Goal: Task Accomplishment & Management: Manage account settings

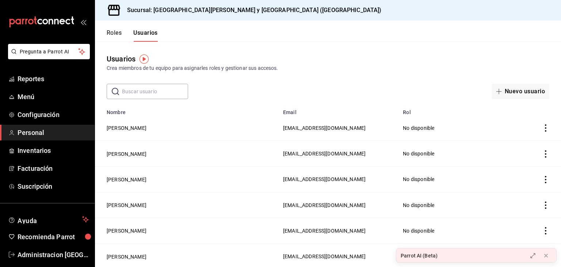
click at [409, 187] on td "No disponible" at bounding box center [461, 179] width 127 height 26
click at [123, 180] on button "[PERSON_NAME]" at bounding box center [127, 179] width 40 height 7
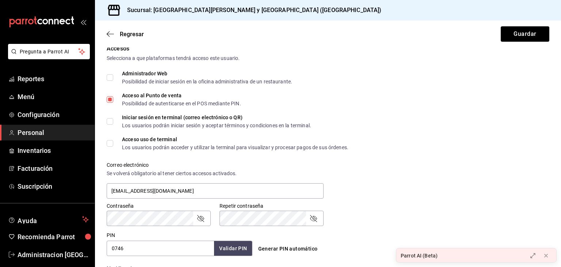
scroll to position [165, 0]
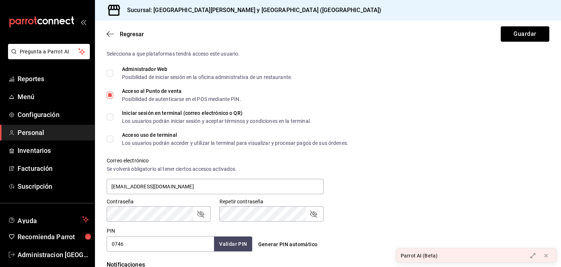
click at [107, 94] on input "Acceso al Punto de venta Posibilidad de autenticarse en el POS mediante PIN." at bounding box center [110, 95] width 7 height 7
click at [107, 95] on input "Acceso al Punto de venta Posibilidad de autenticarse en el POS mediante PIN." at bounding box center [110, 95] width 7 height 7
checkbox input "true"
drag, startPoint x: 523, startPoint y: 42, endPoint x: 517, endPoint y: 35, distance: 9.4
click at [517, 35] on div "Regresar Guardar" at bounding box center [328, 33] width 466 height 27
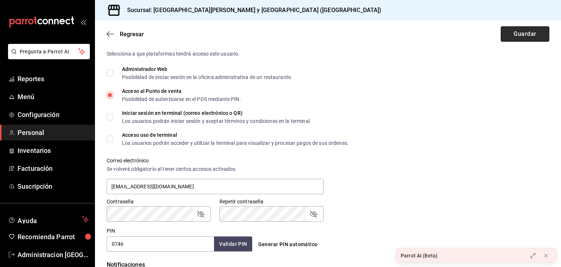
click at [517, 35] on button "Guardar" at bounding box center [525, 33] width 49 height 15
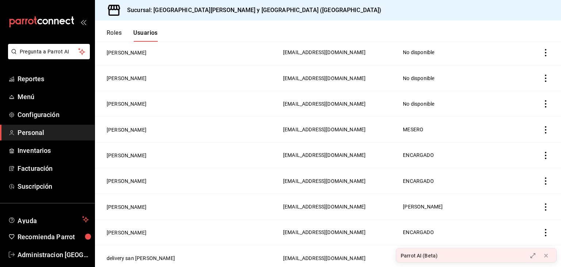
scroll to position [124, 0]
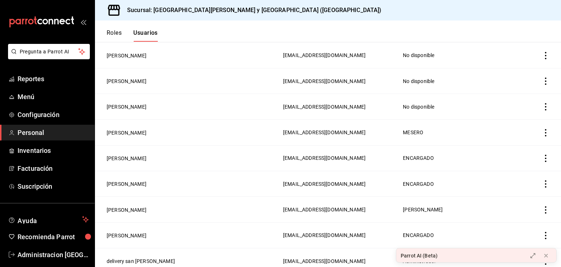
click at [123, 137] on td "[PERSON_NAME]" at bounding box center [187, 132] width 184 height 26
click at [121, 134] on button "[PERSON_NAME]" at bounding box center [127, 132] width 40 height 7
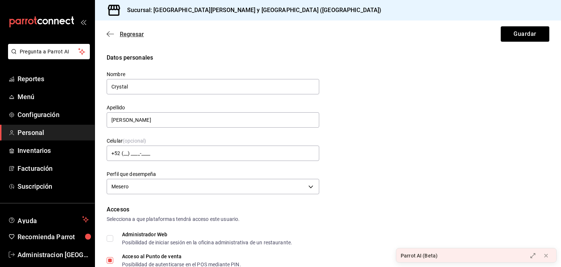
click at [111, 33] on icon "button" at bounding box center [110, 34] width 7 height 7
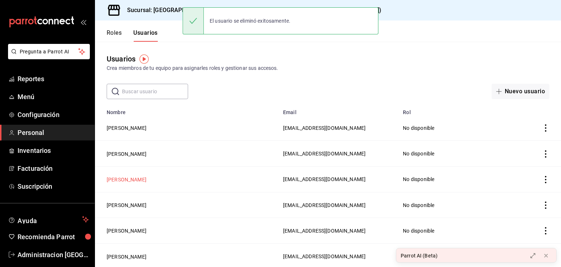
click at [120, 178] on button "[PERSON_NAME]" at bounding box center [127, 179] width 40 height 7
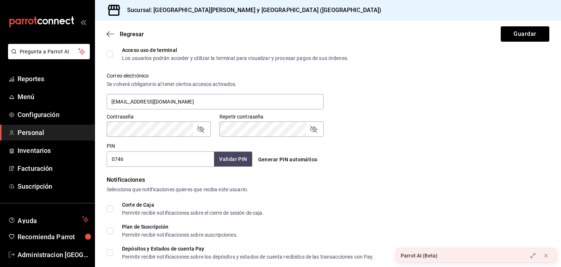
scroll to position [317, 0]
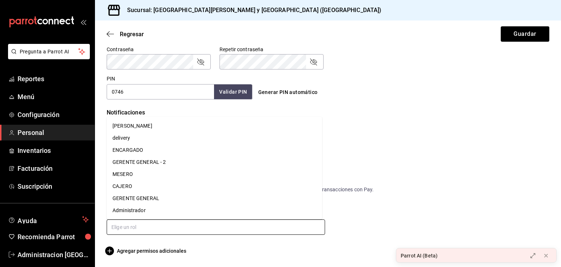
click at [151, 231] on input "text" at bounding box center [216, 226] width 218 height 15
click at [141, 178] on li "MESERO" at bounding box center [214, 174] width 215 height 12
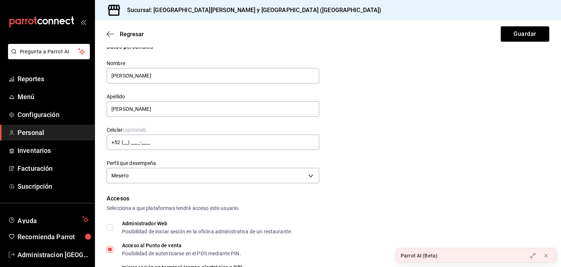
scroll to position [0, 0]
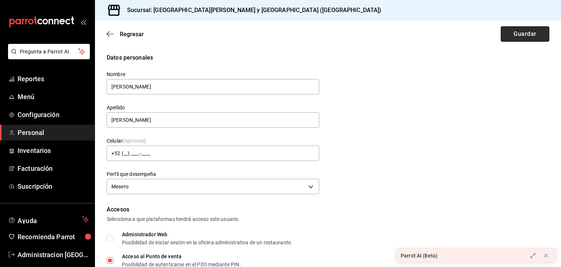
click at [528, 37] on button "Guardar" at bounding box center [525, 33] width 49 height 15
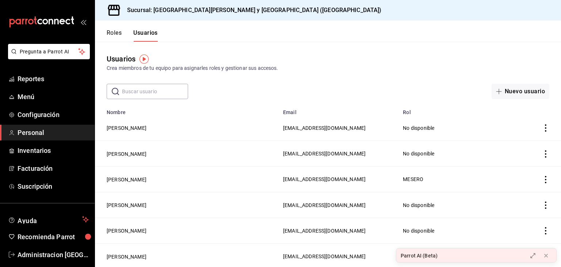
click at [322, 51] on div "Usuarios Crea miembros de tu equipo para asignarles roles y gestionar sus acces…" at bounding box center [328, 70] width 466 height 57
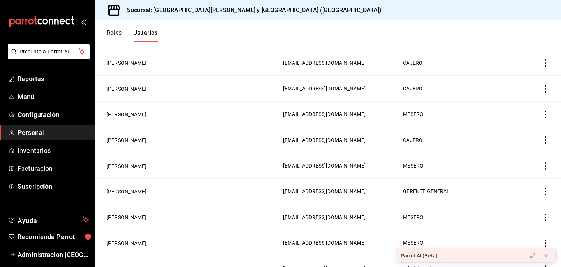
scroll to position [490, 0]
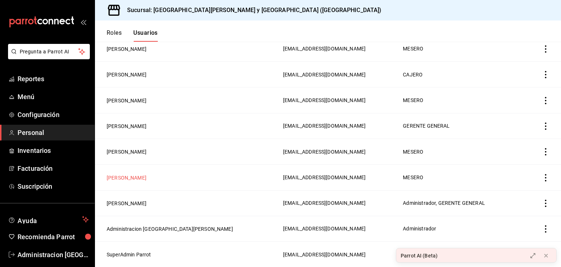
click at [125, 178] on button "[PERSON_NAME]" at bounding box center [127, 177] width 40 height 7
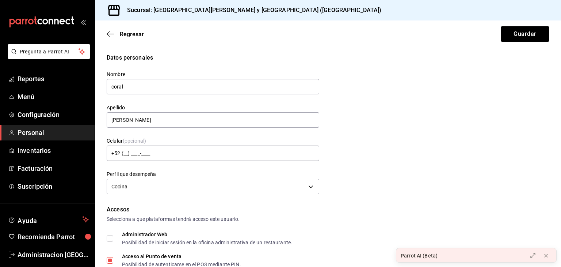
click at [368, 103] on div "Datos personales Nombre coral Apellido [PERSON_NAME] Celular (opcional) +52 (__…" at bounding box center [328, 124] width 443 height 143
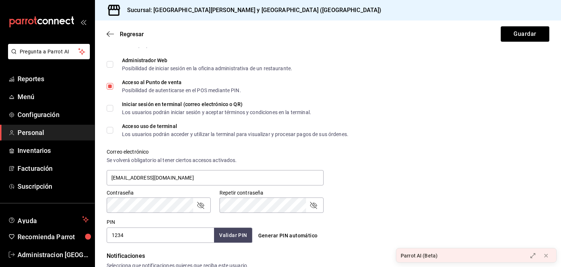
scroll to position [341, 0]
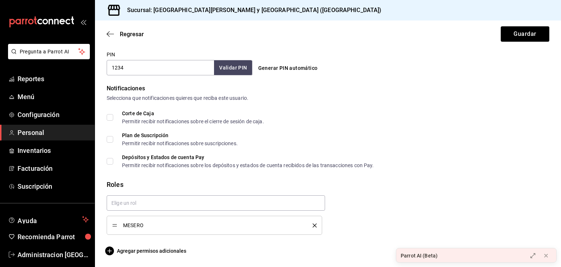
click at [313, 223] on icon "delete" at bounding box center [315, 225] width 4 height 4
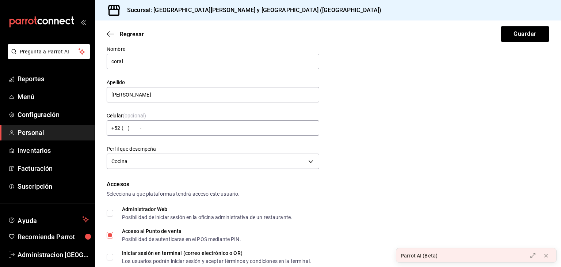
scroll to position [4, 0]
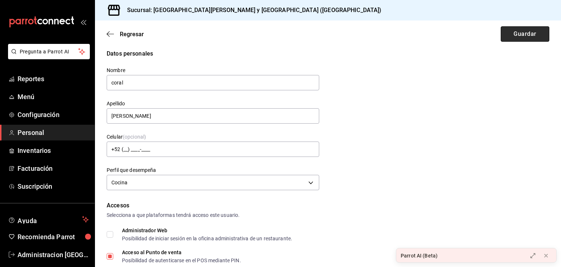
click at [525, 31] on button "Guardar" at bounding box center [525, 33] width 49 height 15
